Goal: Task Accomplishment & Management: Use online tool/utility

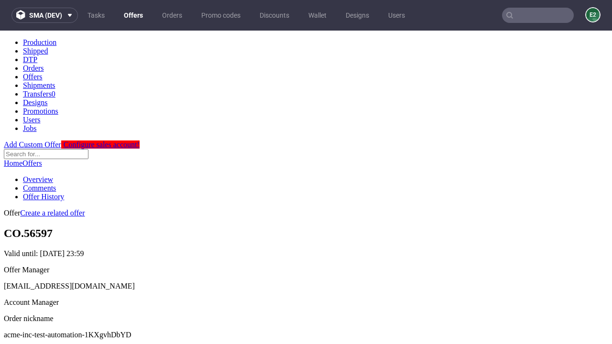
scroll to position [95, 0]
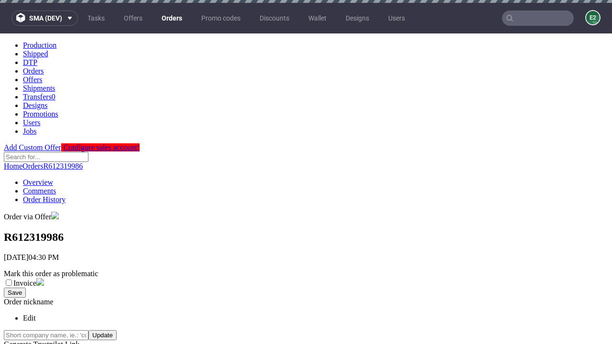
scroll to position [360, 0]
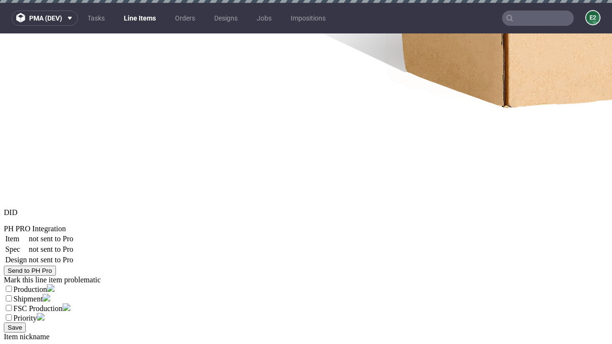
select select "accepted"
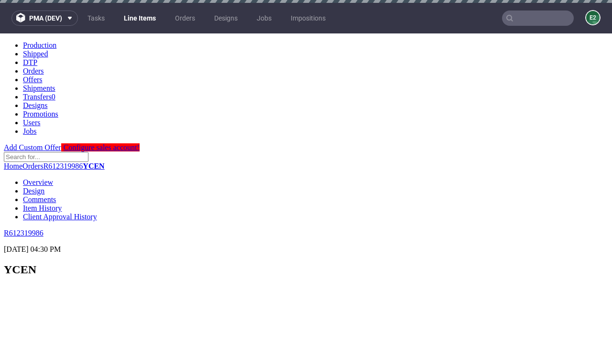
scroll to position [1314, 0]
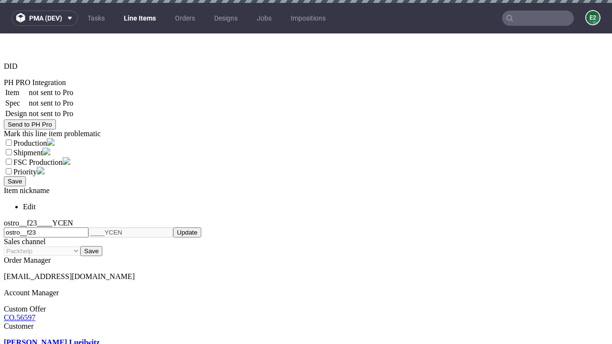
select select "received"
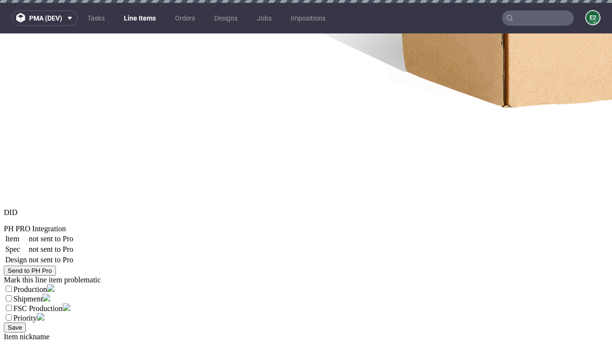
select select "accepted_dtp_issue_reprint"
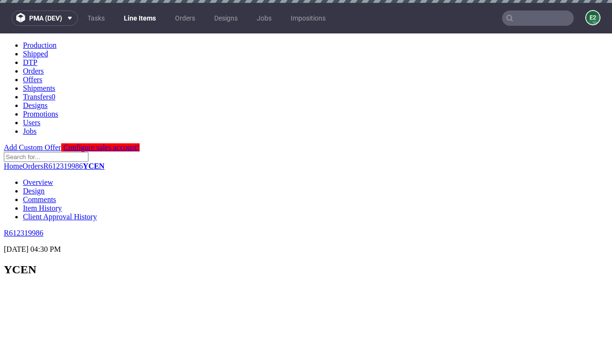
scroll to position [707, 0]
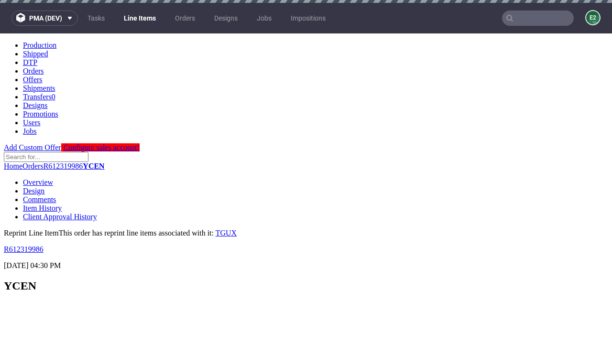
scroll to position [0, 0]
